Goal: Information Seeking & Learning: Learn about a topic

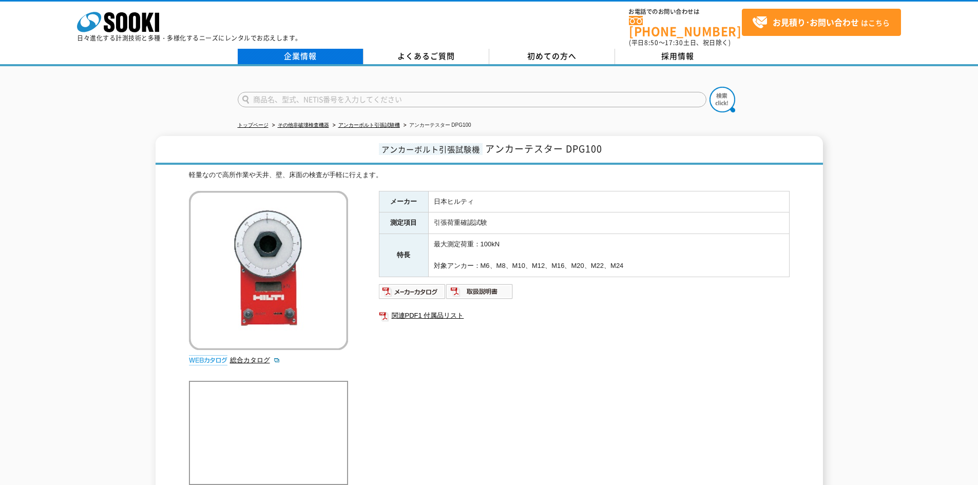
click at [290, 49] on link "企業情報" at bounding box center [301, 56] width 126 height 15
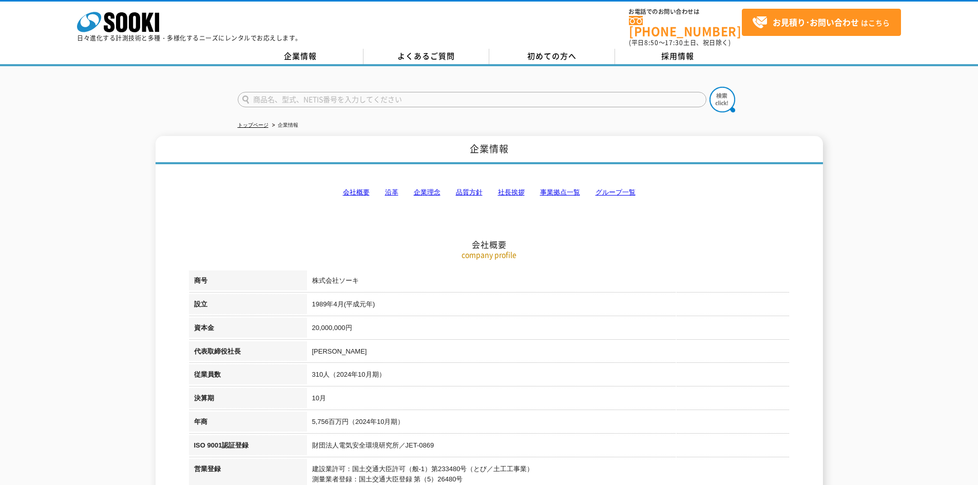
click at [298, 94] on input "text" at bounding box center [472, 99] width 469 height 15
type input "APC-10"
click at [285, 110] on div "APC-10" at bounding box center [335, 114] width 194 height 13
click at [727, 93] on img at bounding box center [722, 100] width 26 height 26
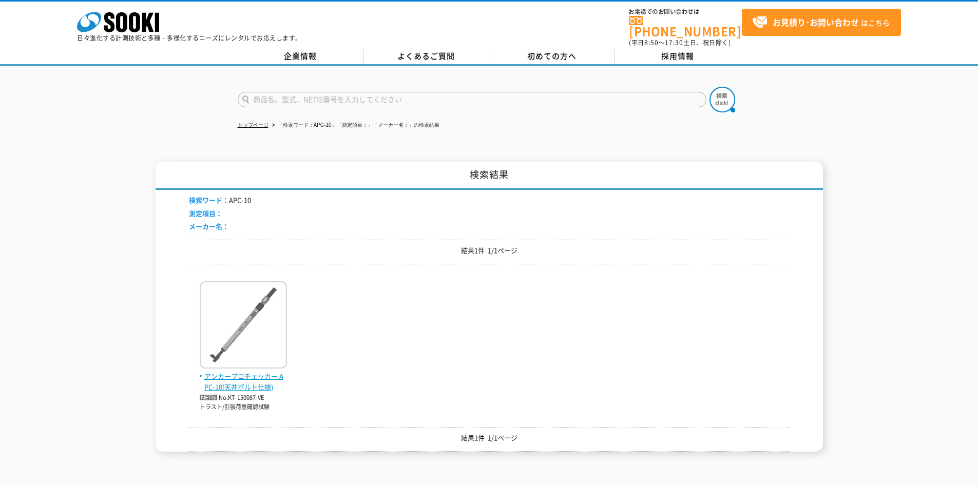
click at [265, 323] on img at bounding box center [243, 326] width 87 height 90
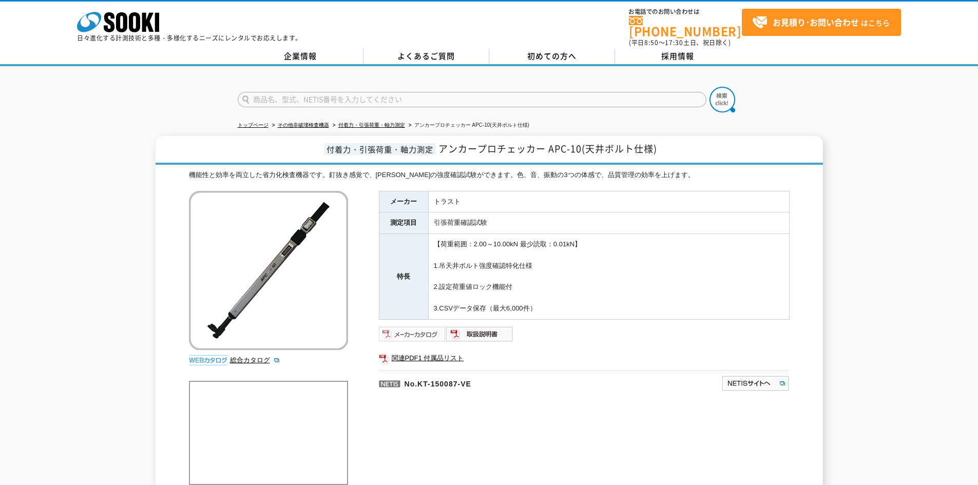
click at [410, 326] on img at bounding box center [412, 334] width 67 height 16
click at [489, 331] on img at bounding box center [479, 334] width 67 height 16
click at [422, 332] on img at bounding box center [412, 334] width 67 height 16
drag, startPoint x: 438, startPoint y: 141, endPoint x: 683, endPoint y: 145, distance: 244.8
click at [683, 145] on h1 "付着力・引張荷重・軸力測定 アンカープロチェッカー APC-10(天井ボルト仕様)" at bounding box center [489, 150] width 667 height 29
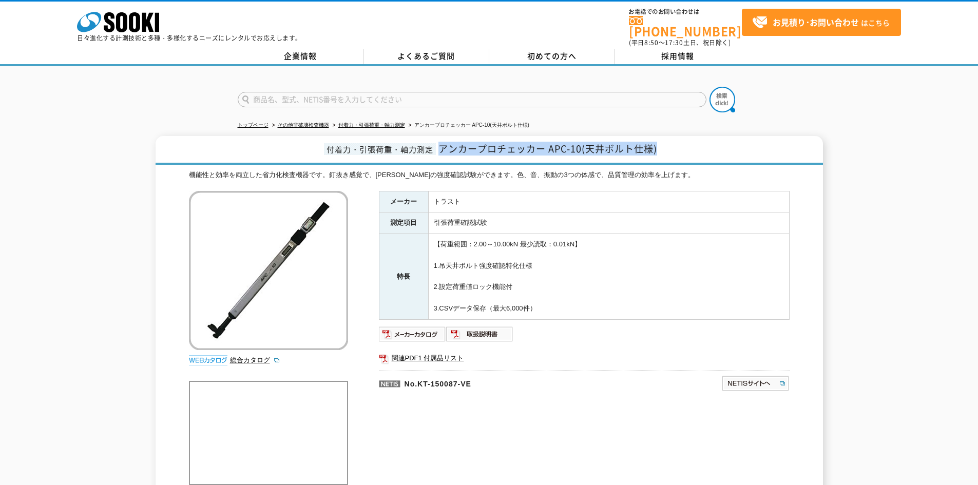
copy span "アンカープロチェッカー APC-10(天井ボルト仕様)"
